Goal: Book appointment/travel/reservation

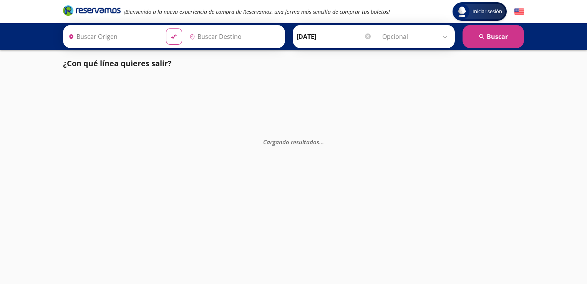
type input "[GEOGRAPHIC_DATA][PERSON_NAME], [GEOGRAPHIC_DATA]"
type input "[GEOGRAPHIC_DATA], [GEOGRAPHIC_DATA]"
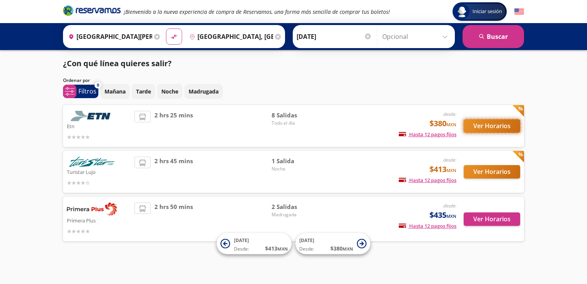
click at [496, 126] on button "Ver Horarios" at bounding box center [492, 125] width 56 height 13
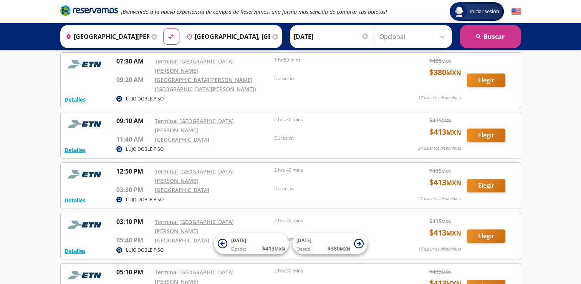
scroll to position [154, 0]
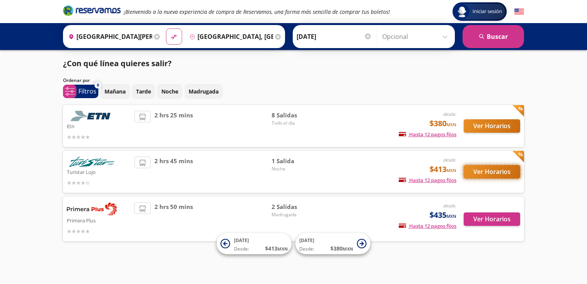
click at [487, 171] on button "Ver Horarios" at bounding box center [492, 171] width 56 height 13
click at [497, 169] on button "Ver Horarios" at bounding box center [492, 171] width 56 height 13
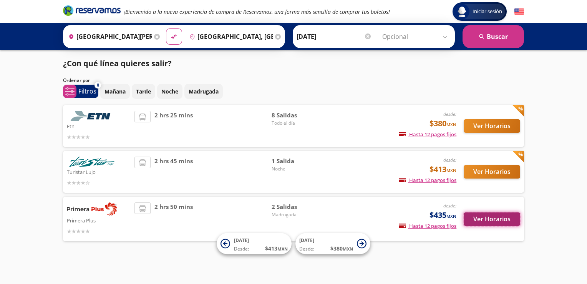
click at [497, 219] on button "Ver Horarios" at bounding box center [492, 218] width 56 height 13
